Goal: Task Accomplishment & Management: Use online tool/utility

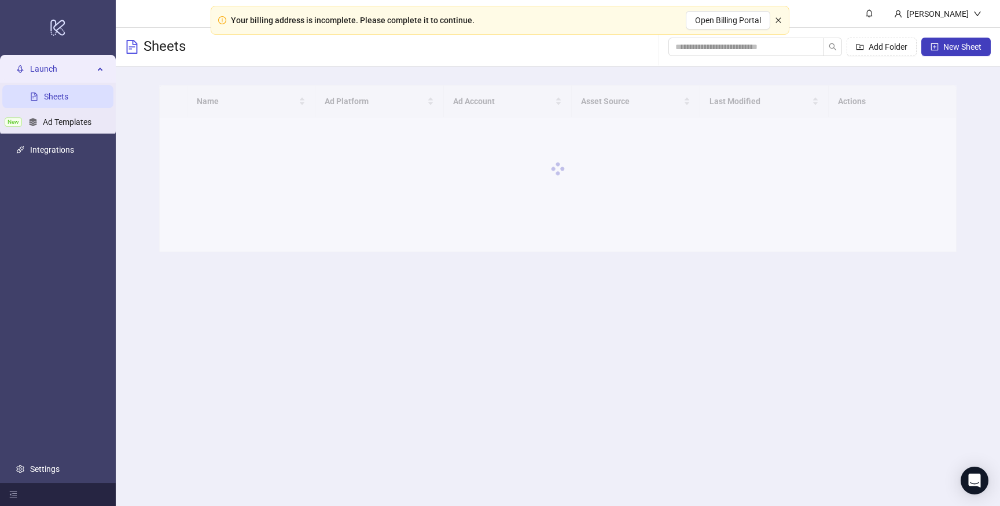
click at [781, 21] on icon "close" at bounding box center [778, 20] width 7 height 7
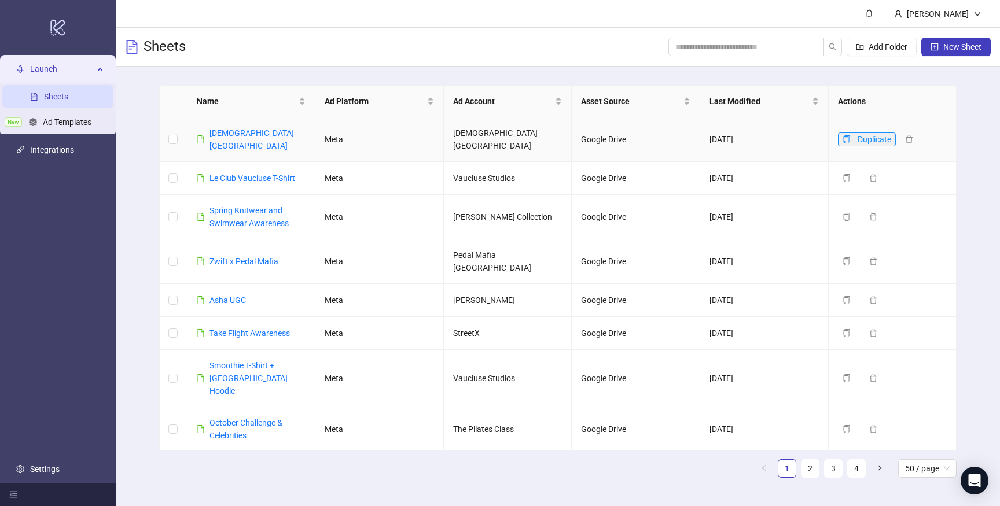
click at [858, 135] on span "Duplicate" at bounding box center [874, 139] width 34 height 9
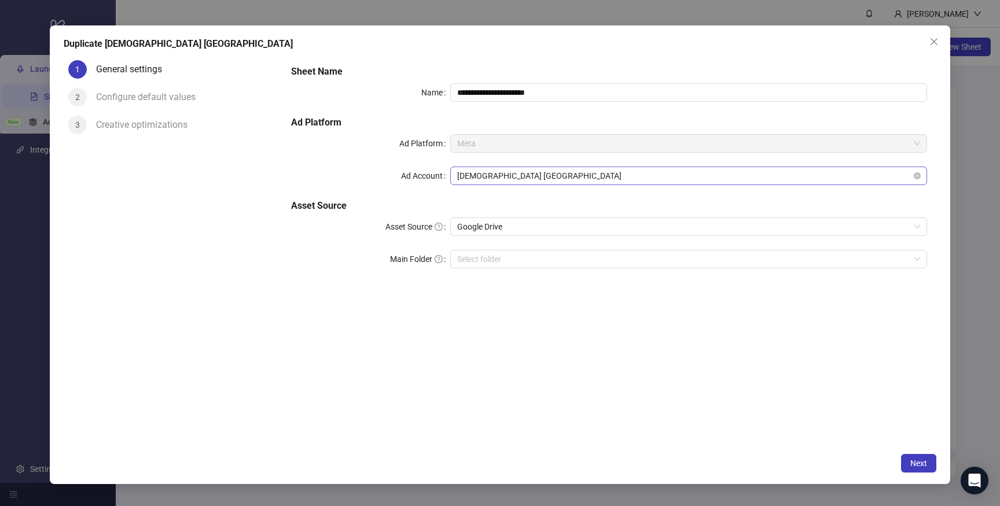
click at [529, 174] on span "Deus AUSTRALIA" at bounding box center [688, 175] width 463 height 17
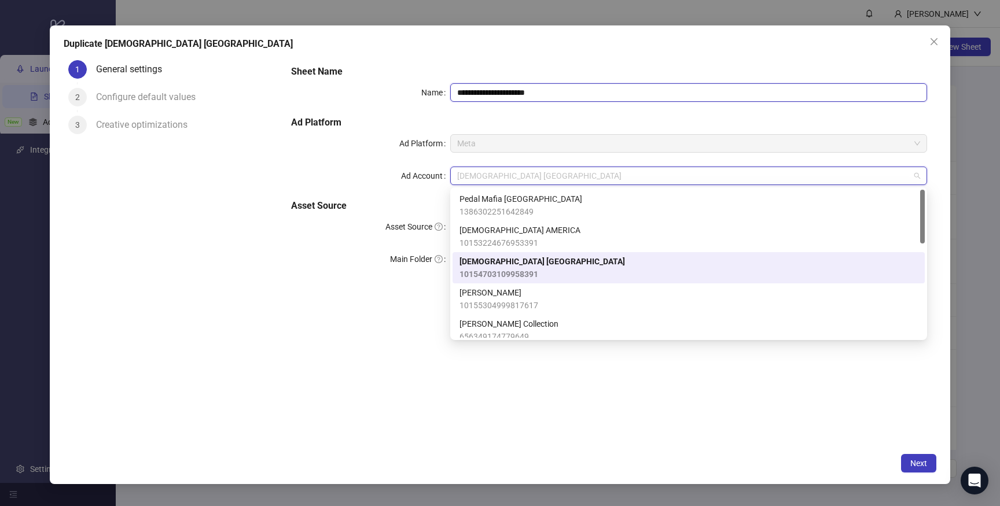
click at [516, 95] on input "**********" at bounding box center [688, 92] width 477 height 19
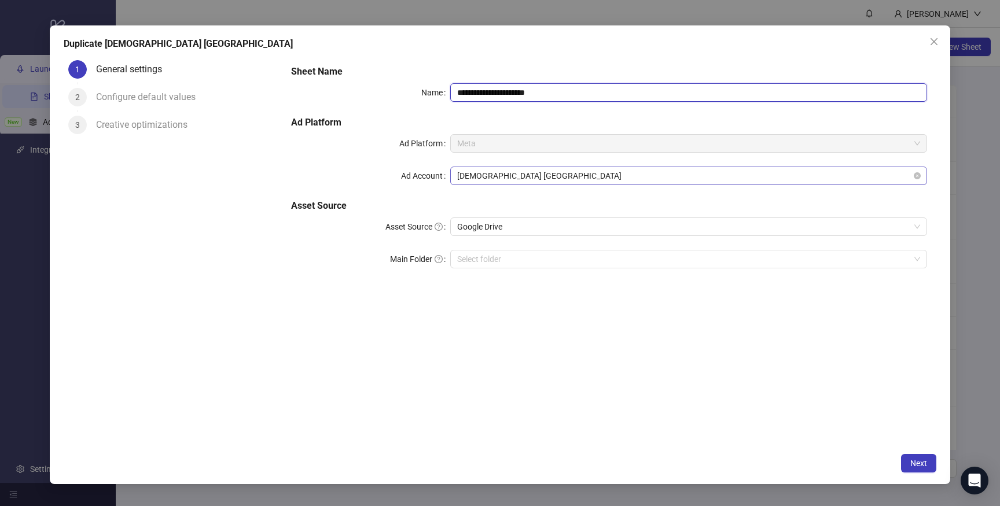
click at [513, 177] on span "Deus AUSTRALIA" at bounding box center [688, 175] width 463 height 17
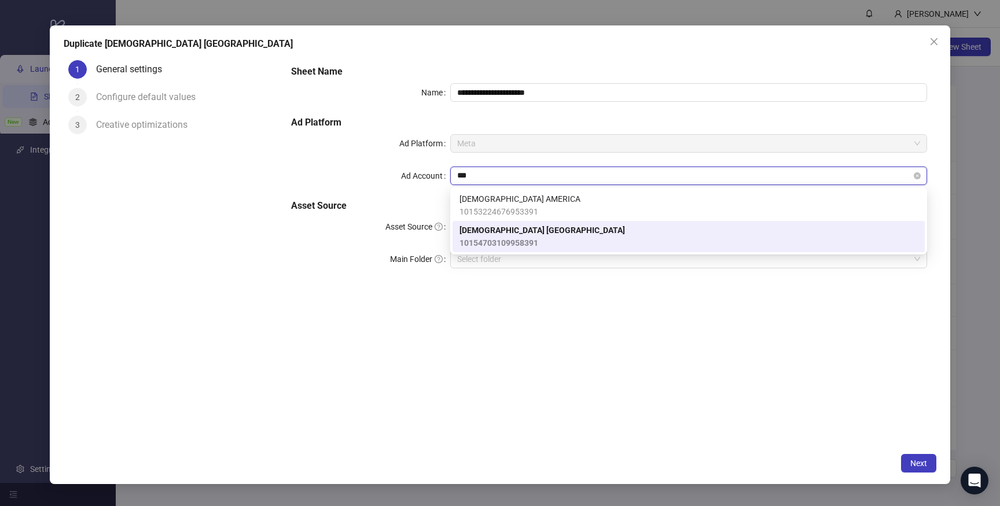
type input "****"
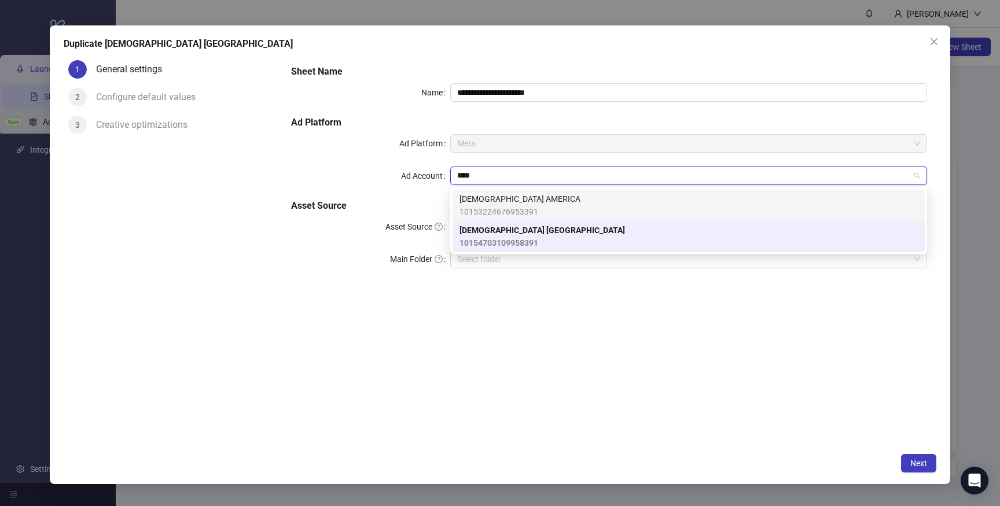
click at [530, 212] on span "10153224676953391" at bounding box center [519, 211] width 121 height 13
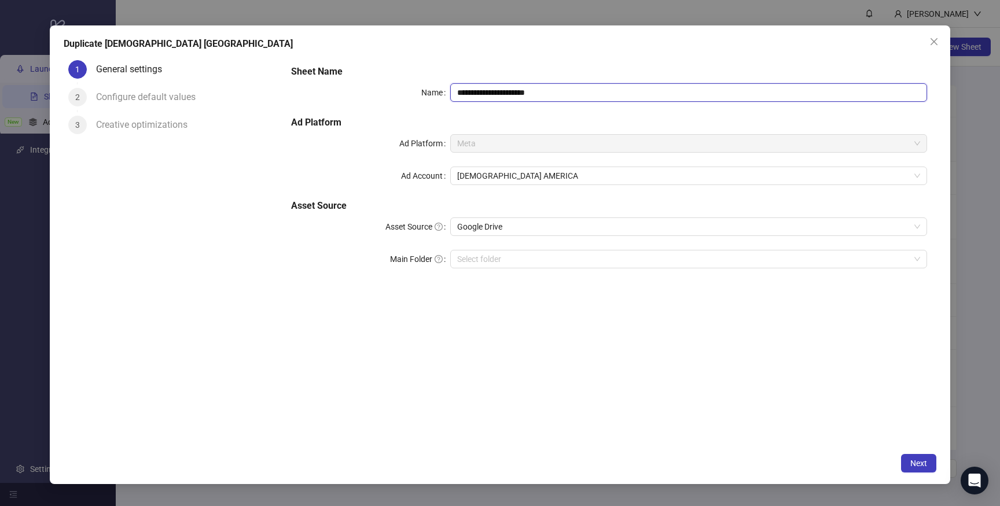
drag, startPoint x: 566, startPoint y: 93, endPoint x: 482, endPoint y: 94, distance: 83.9
click at [482, 94] on input "**********" at bounding box center [688, 92] width 477 height 19
type input "**********"
click at [485, 383] on div "**********" at bounding box center [609, 252] width 654 height 392
click at [922, 468] on button "Next" at bounding box center [918, 463] width 35 height 19
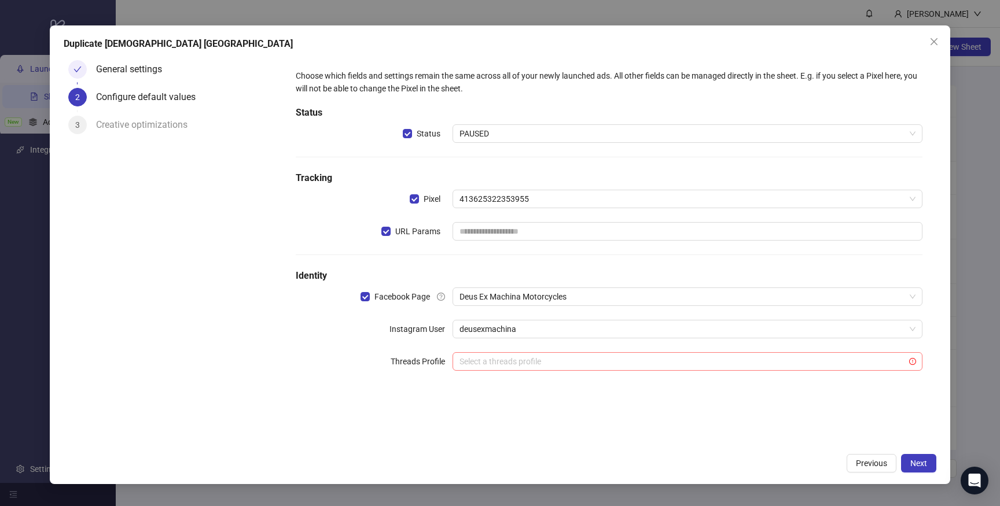
click at [502, 363] on input "search" at bounding box center [681, 361] width 445 height 17
click at [412, 394] on form "Choose which fields and settings remain the same across all of your newly launc…" at bounding box center [609, 227] width 654 height 343
click at [419, 232] on span "URL Params" at bounding box center [417, 231] width 54 height 13
click at [916, 459] on span "Next" at bounding box center [918, 463] width 17 height 9
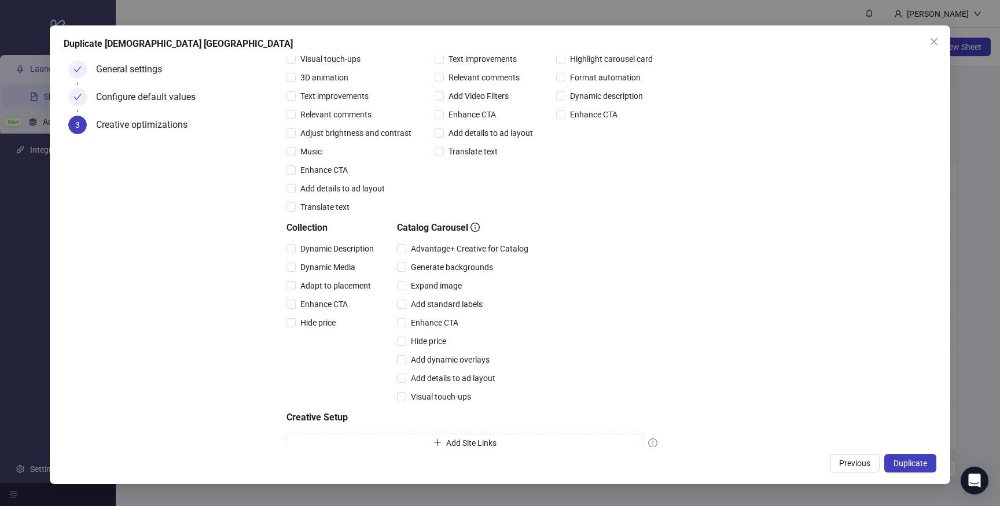
scroll to position [198, 0]
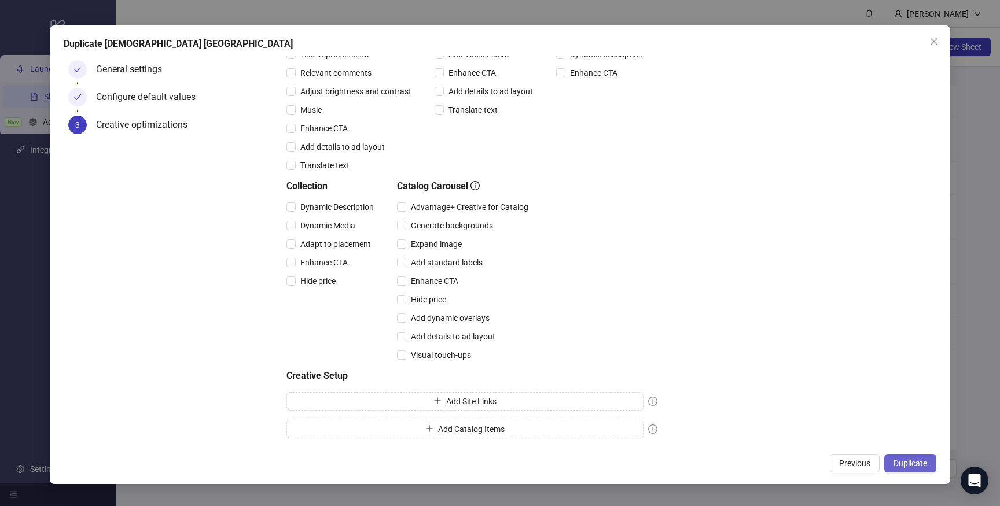
click at [910, 462] on span "Duplicate" at bounding box center [910, 463] width 34 height 9
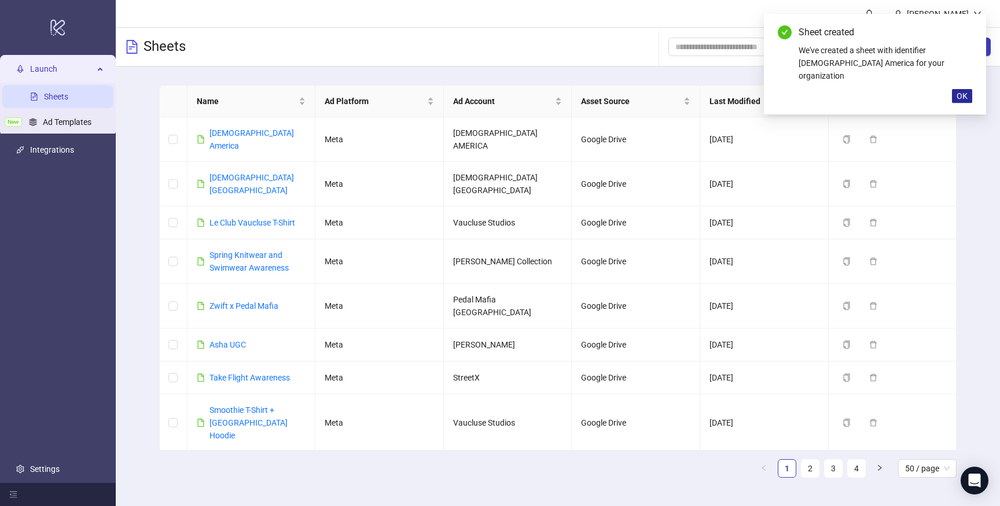
click at [960, 91] on span "OK" at bounding box center [961, 95] width 11 height 9
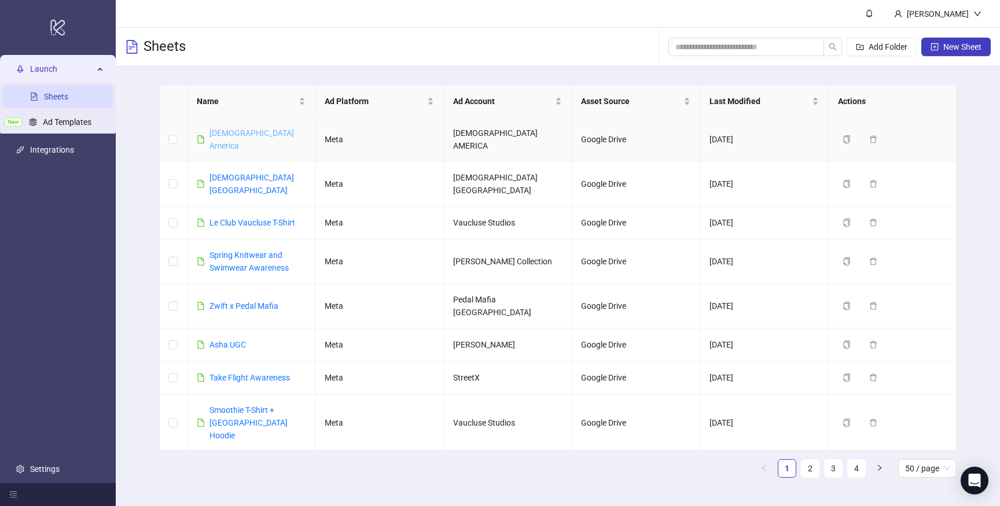
click at [248, 130] on link "[DEMOGRAPHIC_DATA] America" at bounding box center [251, 139] width 84 height 22
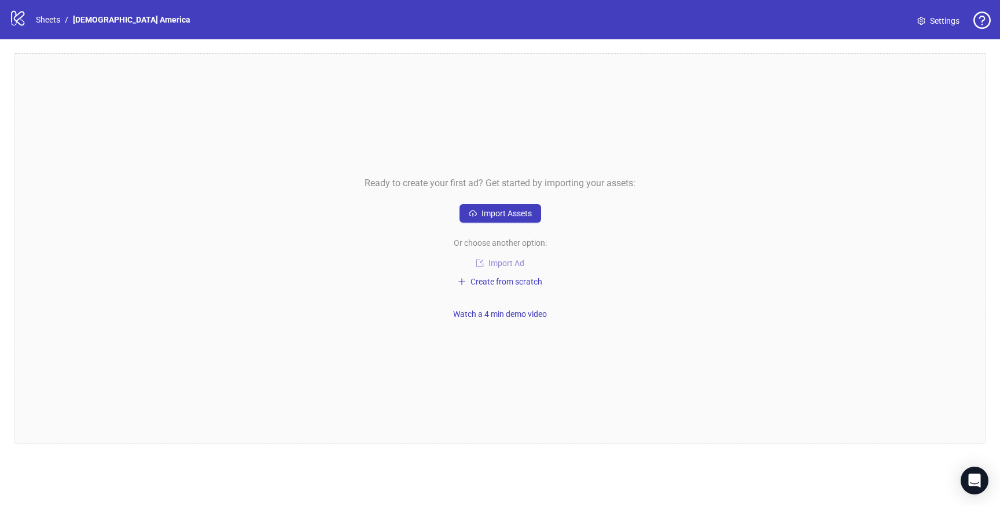
click at [498, 264] on span "Import Ad" at bounding box center [506, 263] width 36 height 9
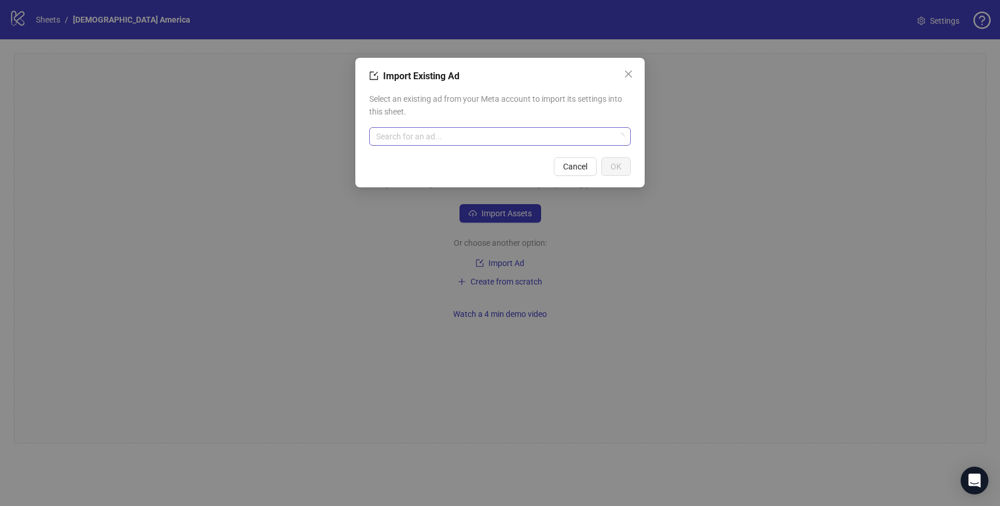
click at [449, 137] on input "search" at bounding box center [494, 136] width 237 height 17
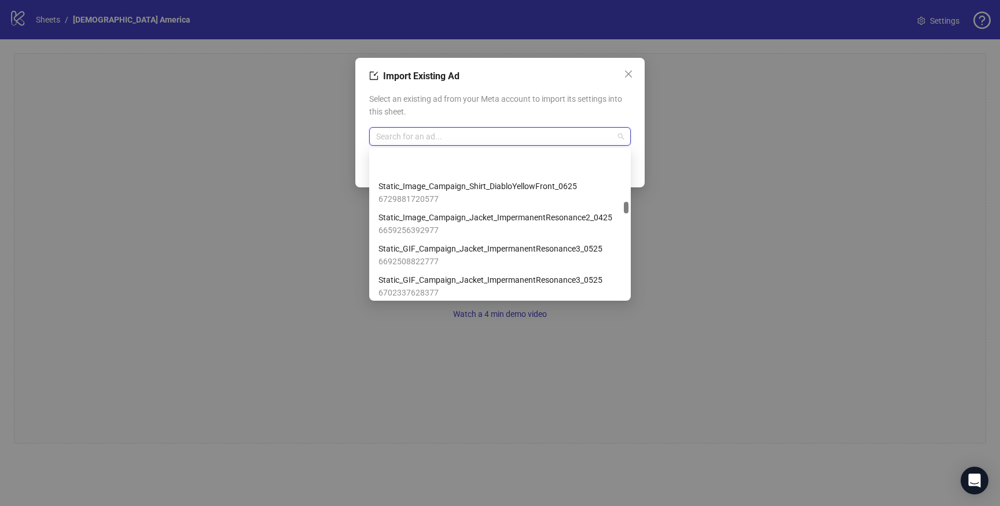
scroll to position [2482, 0]
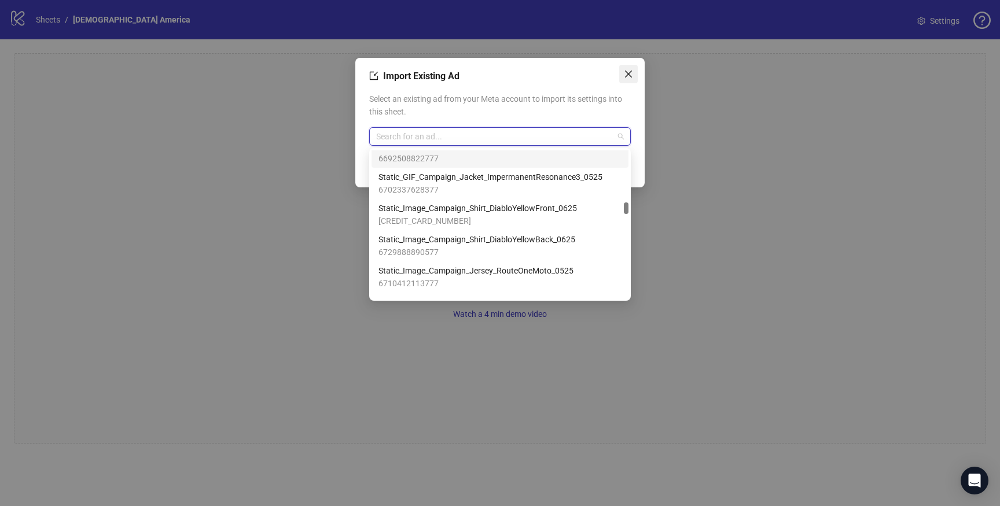
click at [633, 73] on span "Close" at bounding box center [628, 73] width 19 height 9
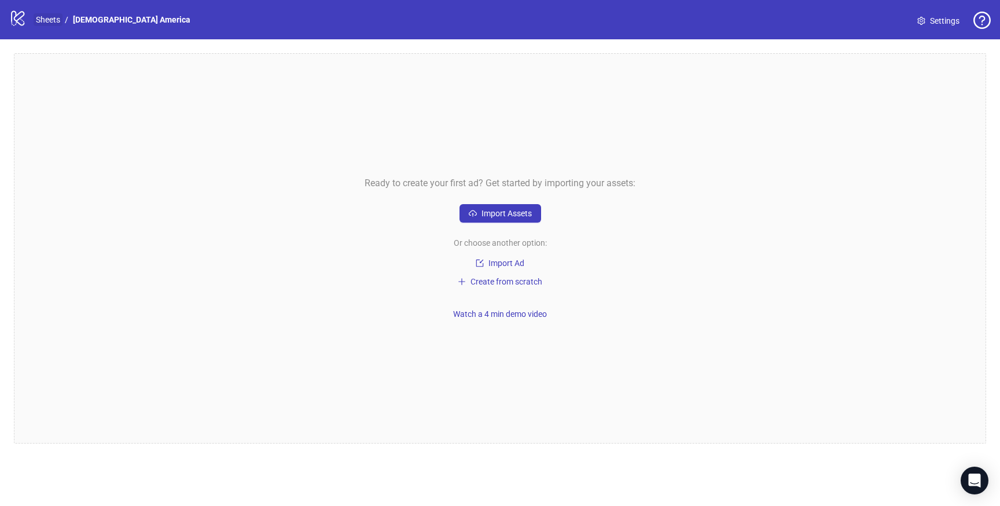
click at [47, 19] on link "Sheets" at bounding box center [48, 19] width 29 height 13
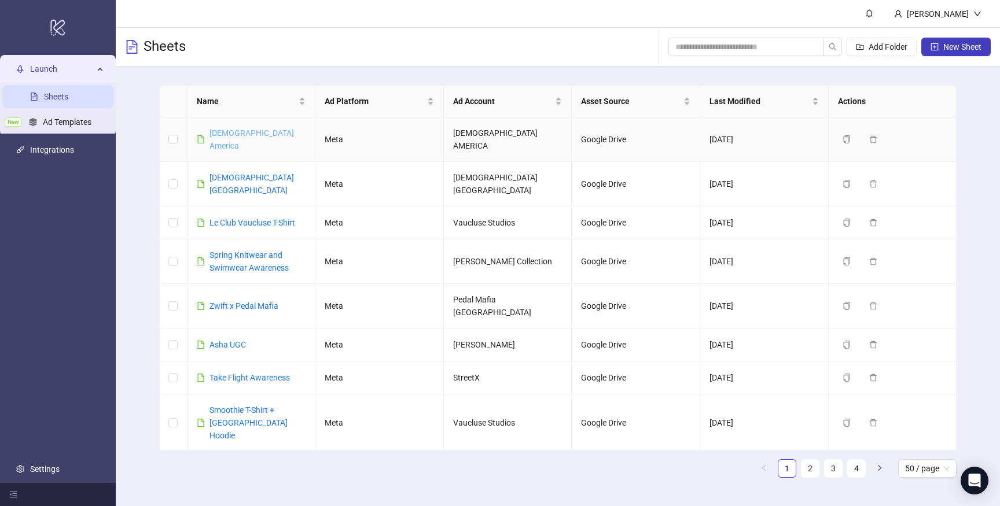
click at [233, 130] on link "[DEMOGRAPHIC_DATA] America" at bounding box center [251, 139] width 84 height 22
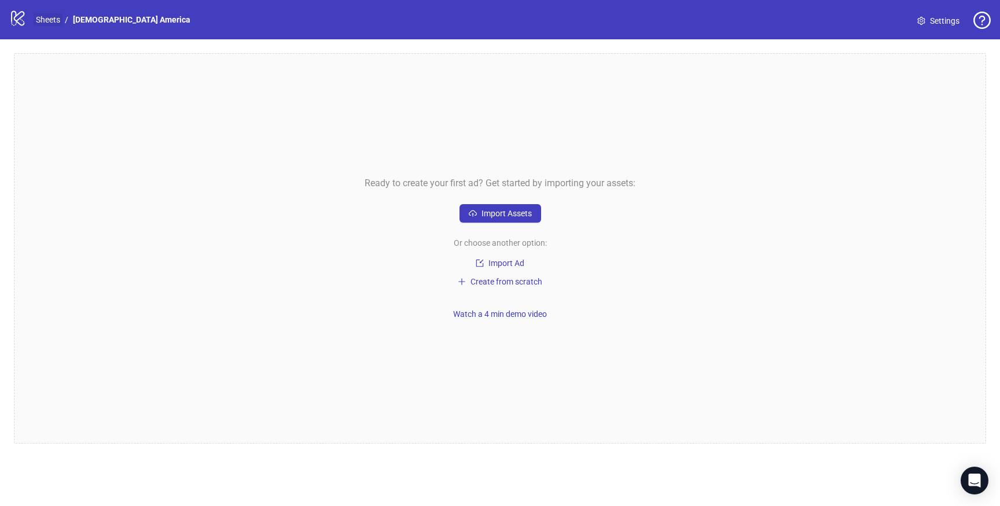
click at [56, 23] on link "Sheets" at bounding box center [48, 19] width 29 height 13
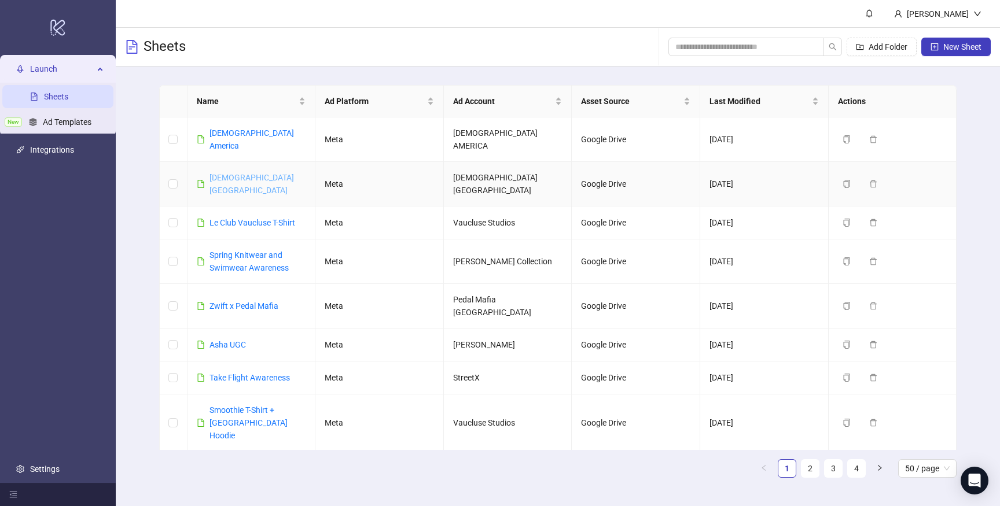
click at [240, 173] on link "DEUS AUSTRALIA" at bounding box center [251, 184] width 84 height 22
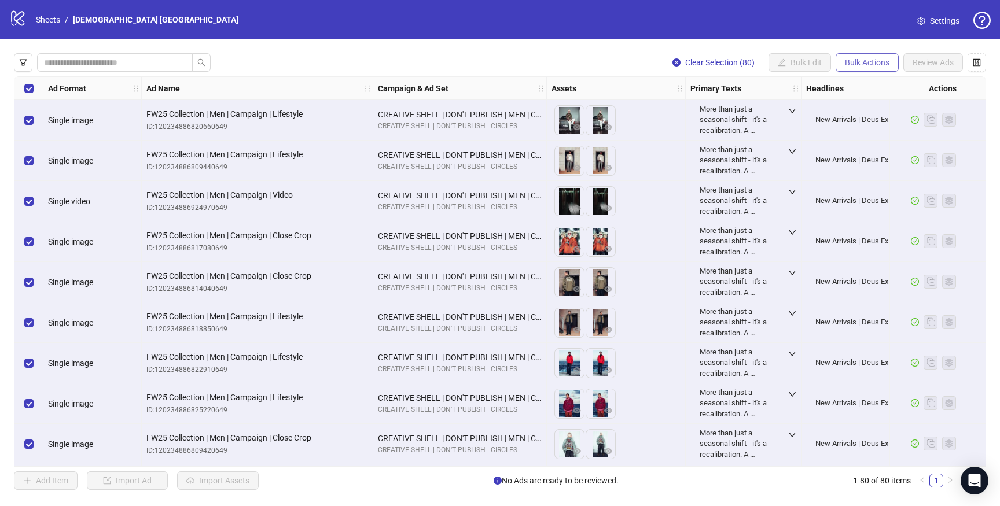
click at [867, 60] on span "Bulk Actions" at bounding box center [867, 62] width 45 height 9
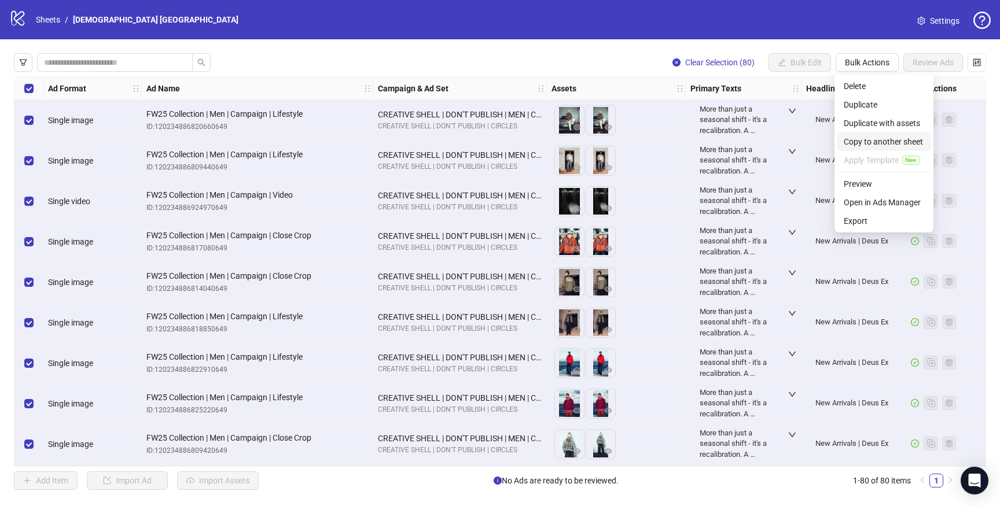
click at [874, 135] on li "Copy to another sheet" at bounding box center [884, 141] width 94 height 19
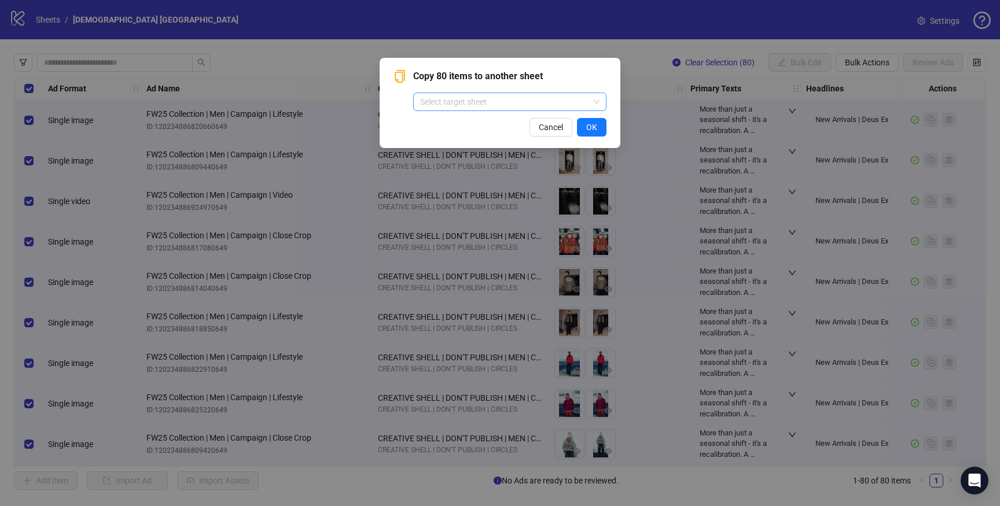
click at [504, 99] on input "search" at bounding box center [504, 101] width 169 height 17
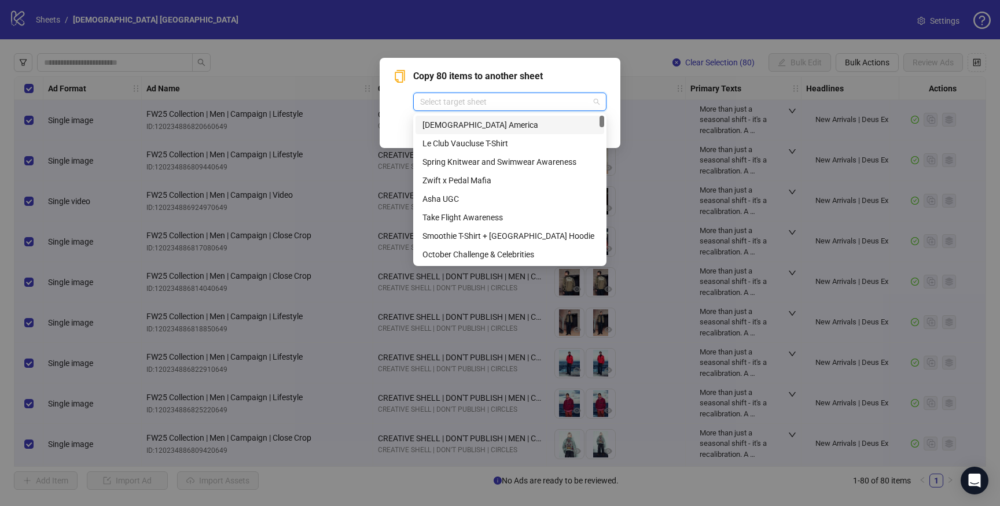
click at [487, 119] on div "[DEMOGRAPHIC_DATA] America" at bounding box center [509, 125] width 175 height 13
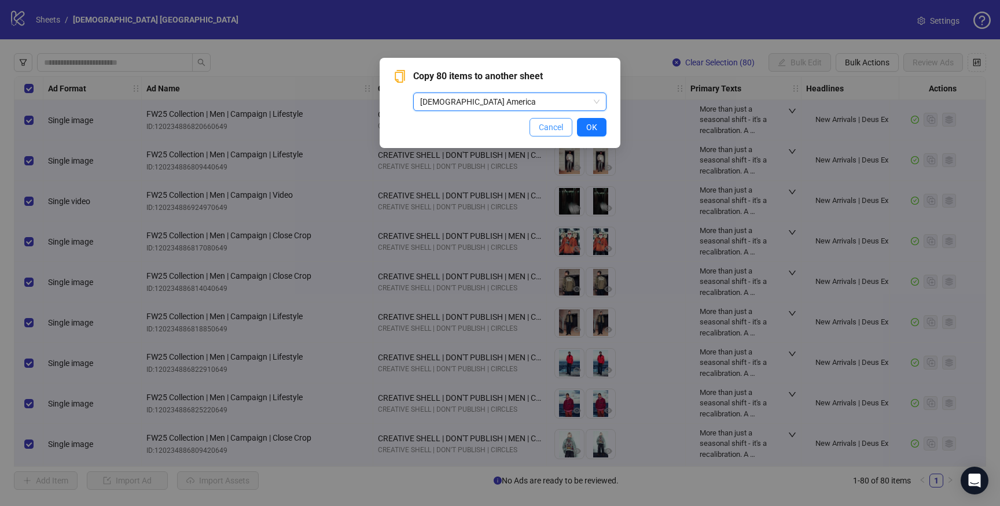
click at [562, 131] on span "Cancel" at bounding box center [551, 127] width 24 height 9
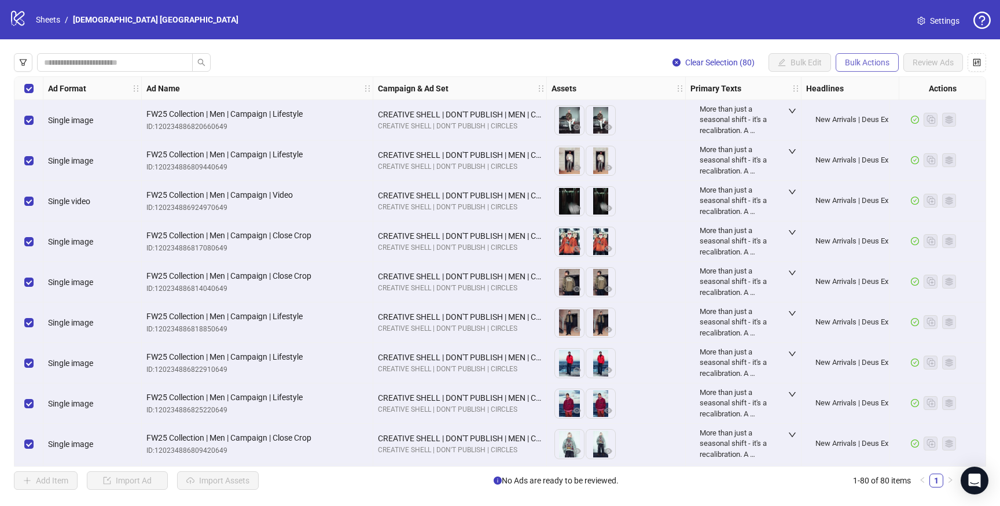
click at [868, 62] on span "Bulk Actions" at bounding box center [867, 62] width 45 height 9
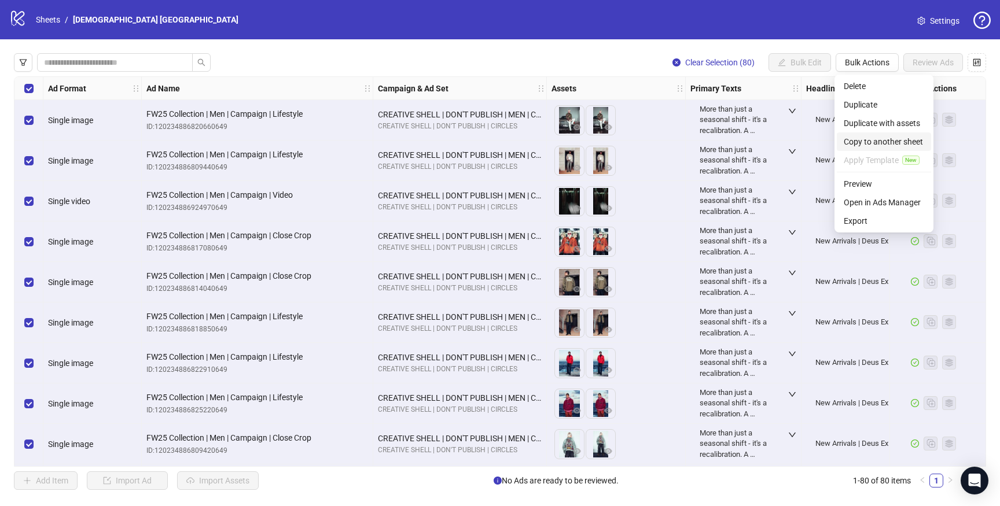
click at [889, 139] on span "Copy to another sheet" at bounding box center [883, 141] width 80 height 13
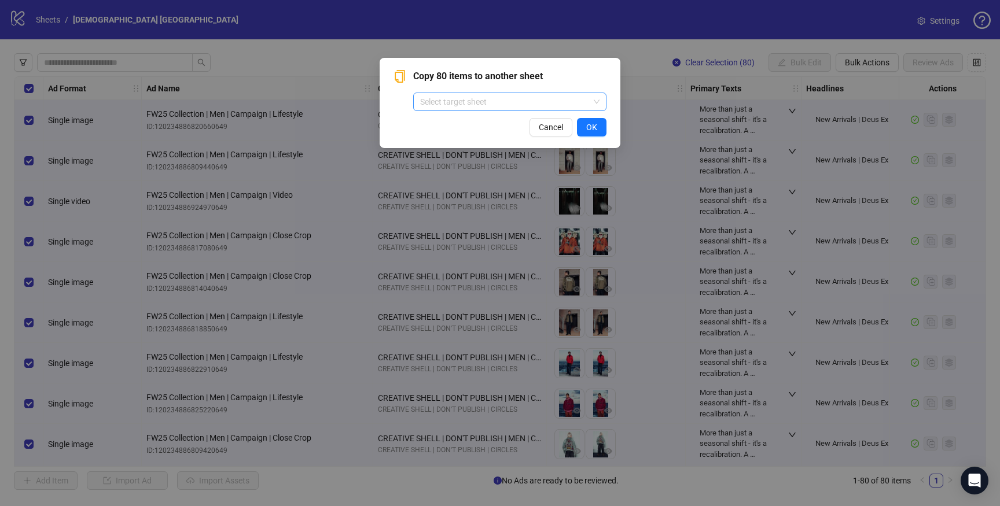
click at [565, 105] on input "search" at bounding box center [504, 101] width 169 height 17
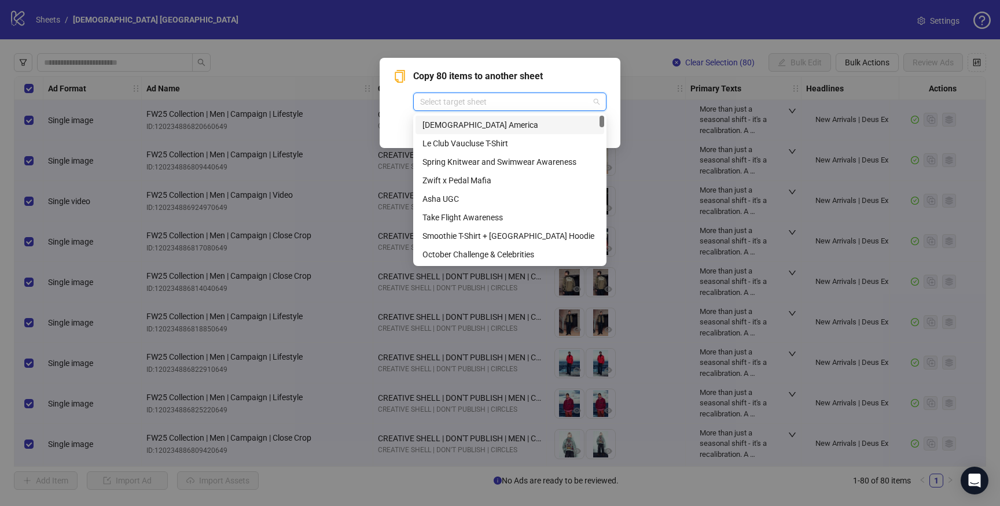
click at [474, 121] on div "[DEMOGRAPHIC_DATA] America" at bounding box center [509, 125] width 175 height 13
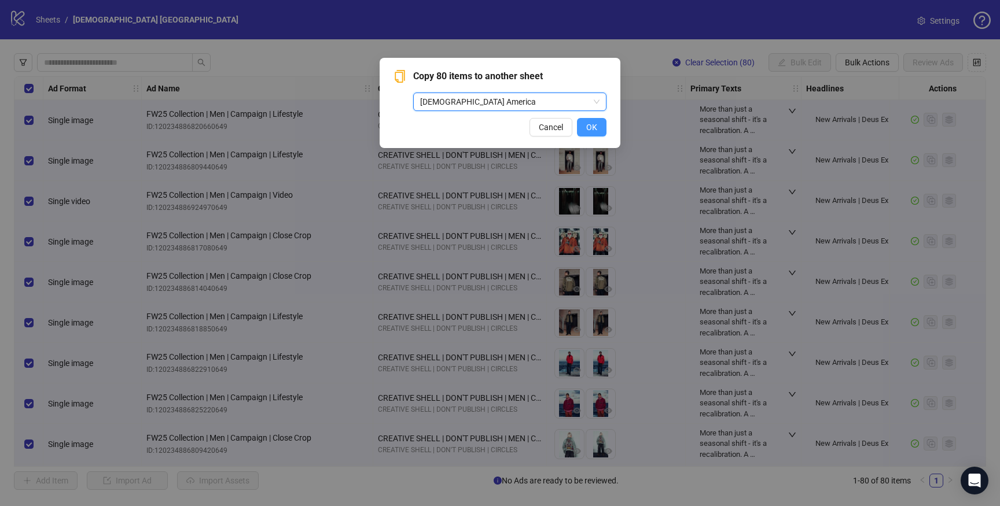
click at [588, 131] on span "OK" at bounding box center [591, 127] width 11 height 9
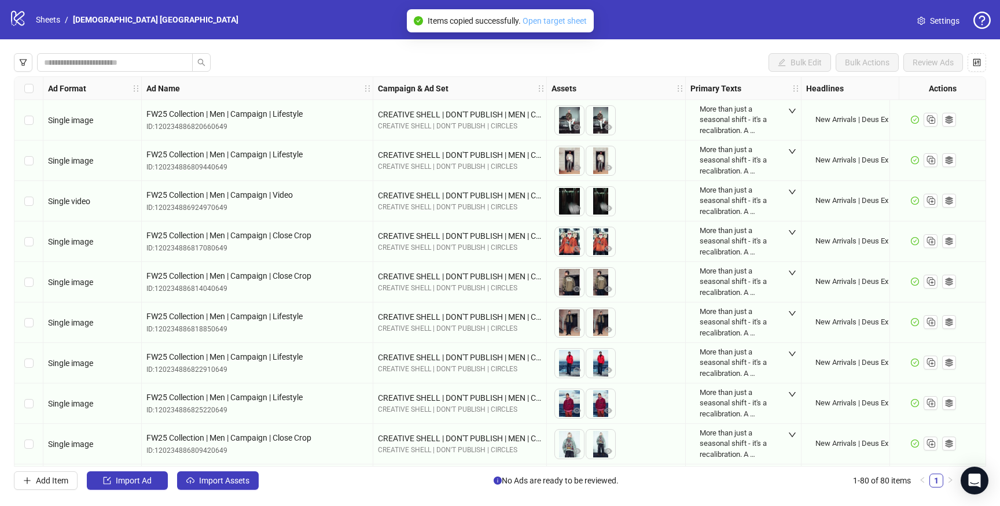
click at [543, 21] on link "Open target sheet" at bounding box center [554, 20] width 64 height 9
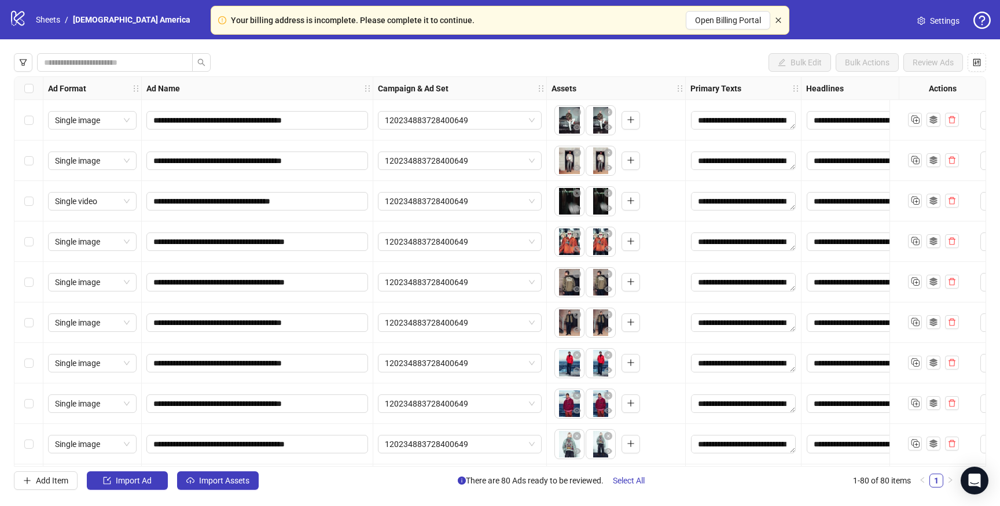
click at [779, 20] on icon "close" at bounding box center [778, 20] width 7 height 7
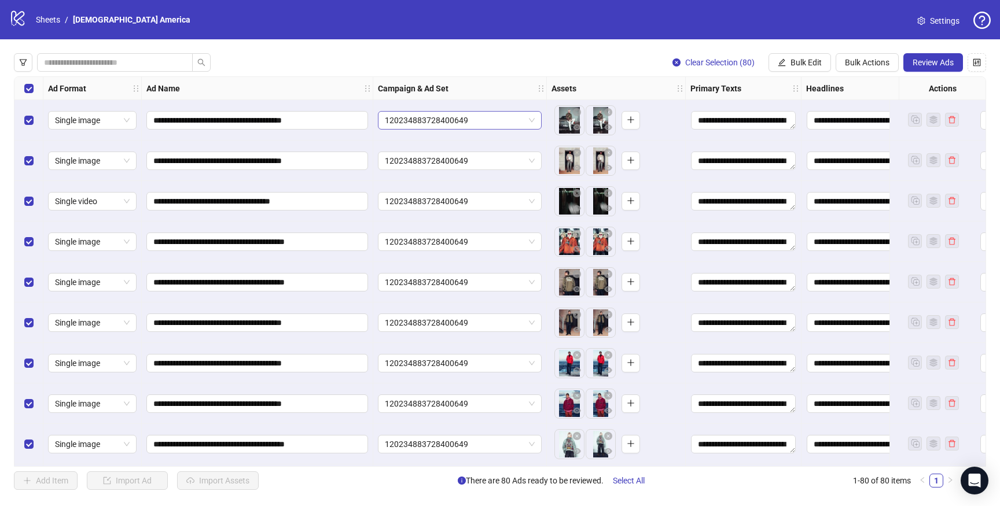
click at [487, 121] on span "120234883728400649" at bounding box center [460, 120] width 150 height 17
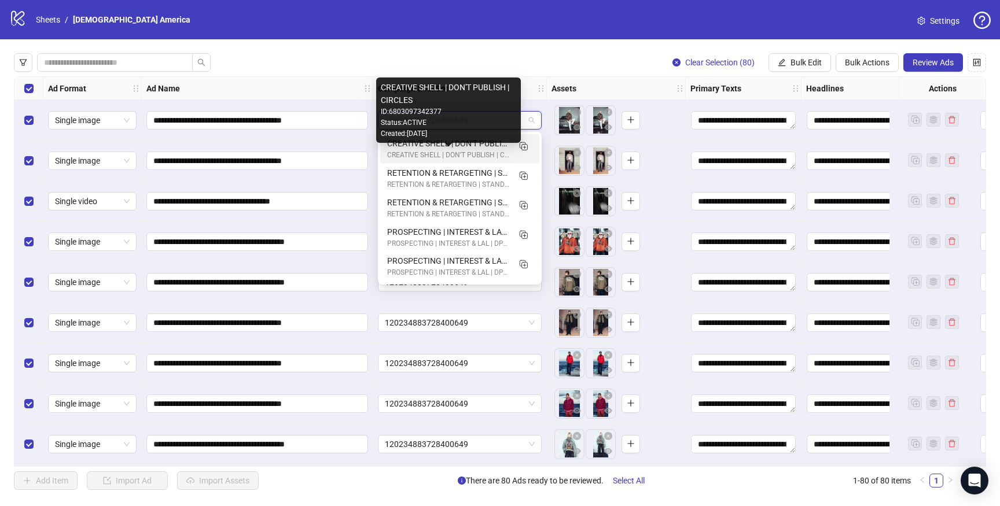
click at [487, 150] on div "CREATIVE SHELL | DON'T PUBLISH | CIRCLES" at bounding box center [448, 155] width 122 height 11
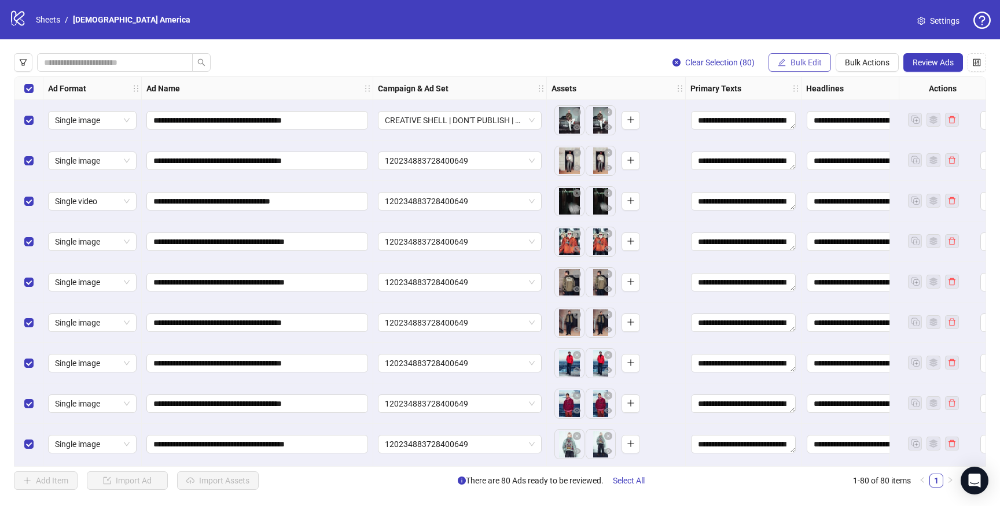
click at [820, 69] on button "Bulk Edit" at bounding box center [799, 62] width 62 height 19
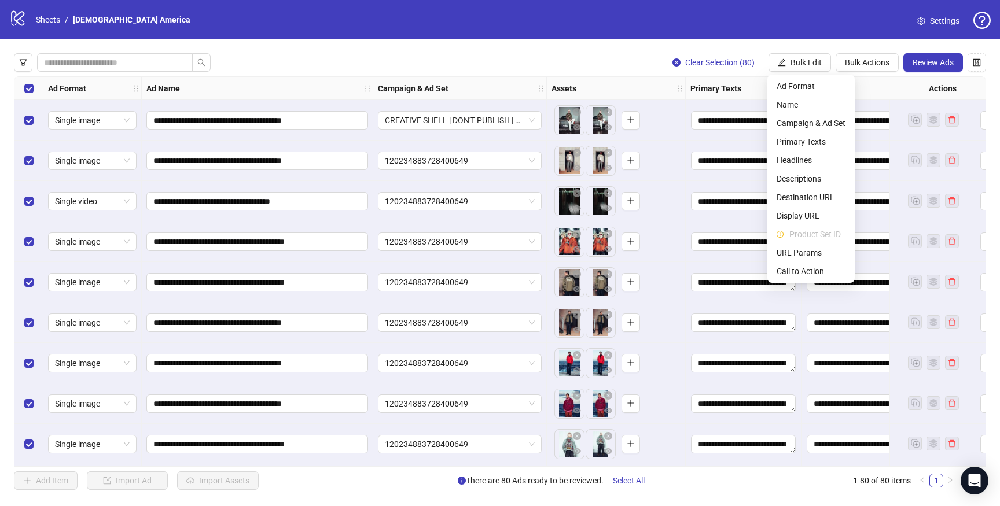
click at [485, 60] on div "Clear Selection (80) Bulk Edit Bulk Actions Review Ads" at bounding box center [500, 62] width 972 height 19
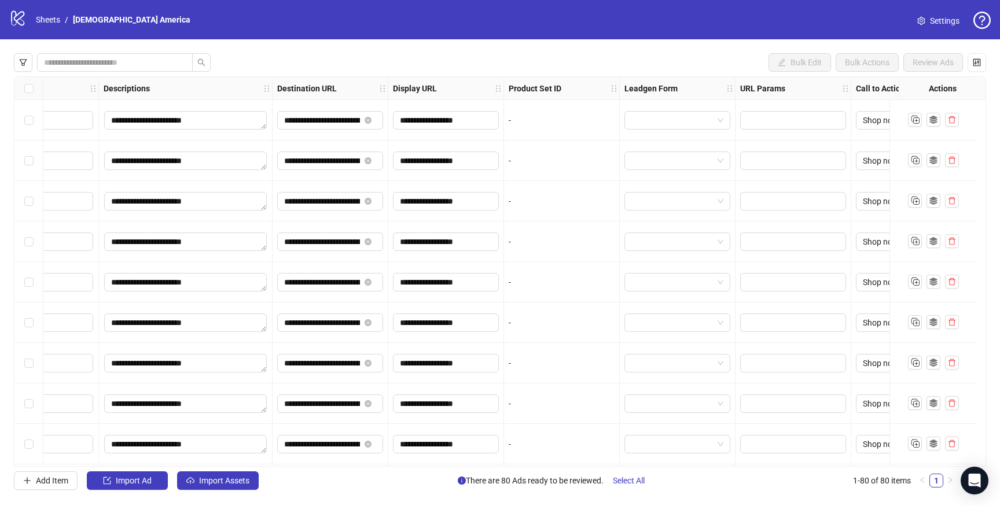
scroll to position [0, 930]
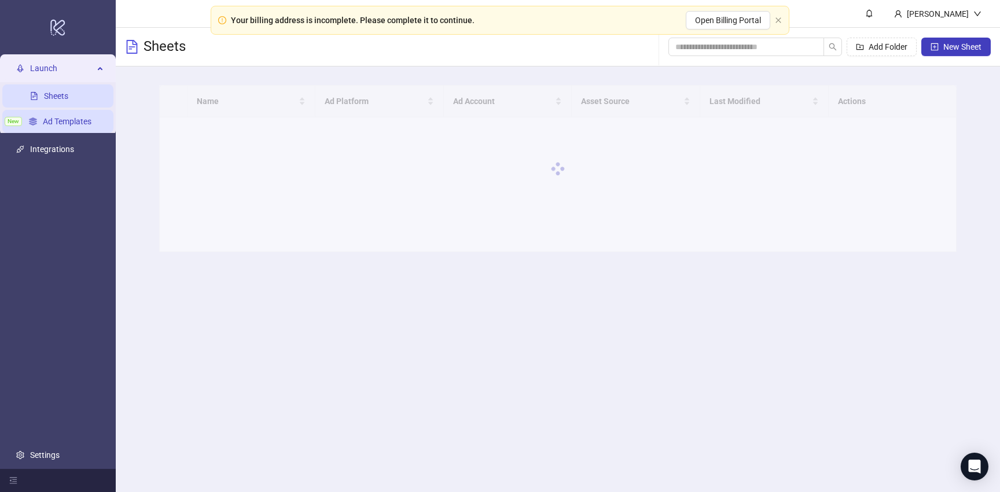
click at [82, 117] on link "Ad Templates" at bounding box center [67, 121] width 49 height 9
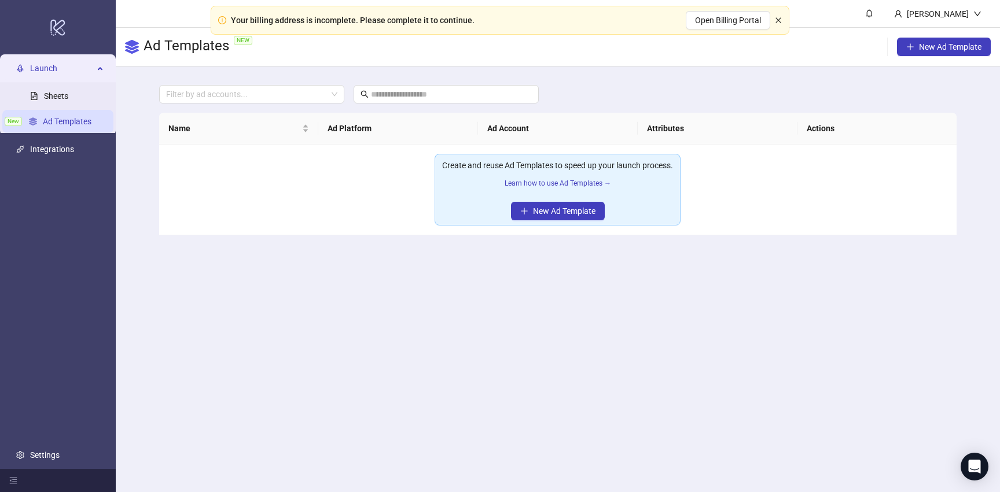
click at [777, 18] on icon "close" at bounding box center [778, 20] width 7 height 7
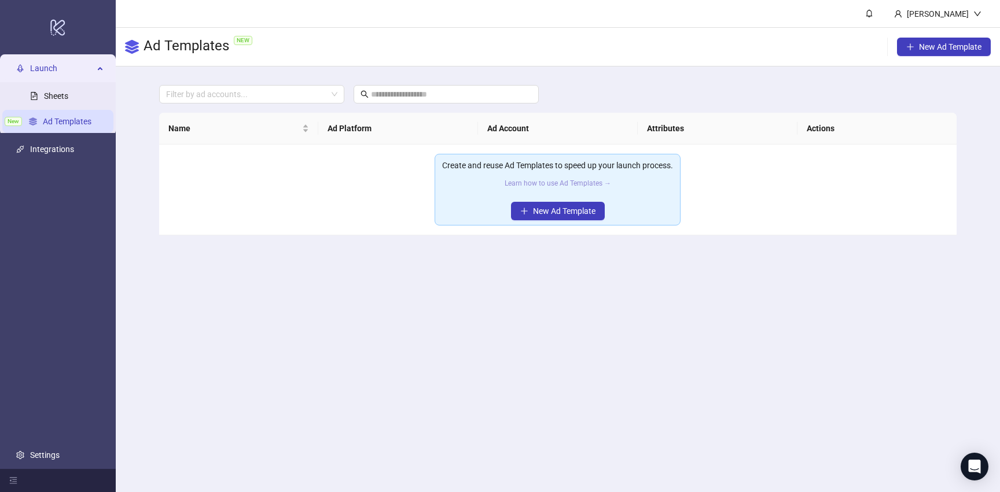
click at [573, 186] on link "Learn how to use Ad Templates →" at bounding box center [557, 183] width 106 height 8
